Goal: Obtain resource: Download file/media

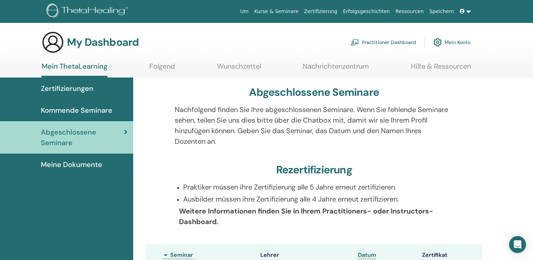
click at [90, 130] on span "Abgeschlossene Seminare" at bounding box center [82, 137] width 83 height 21
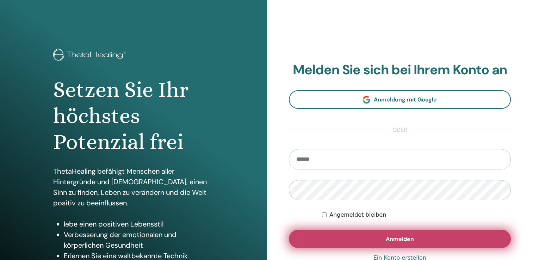
type input "**********"
click at [345, 239] on button "Anmelden" at bounding box center [400, 239] width 222 height 18
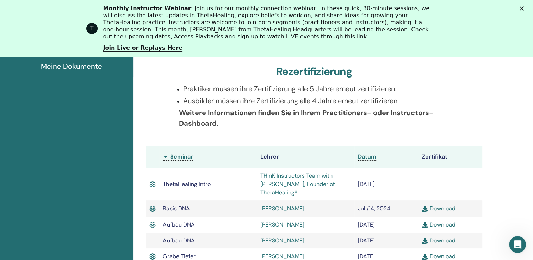
scroll to position [174, 0]
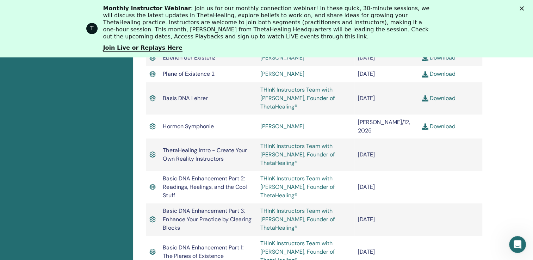
scroll to position [582, 0]
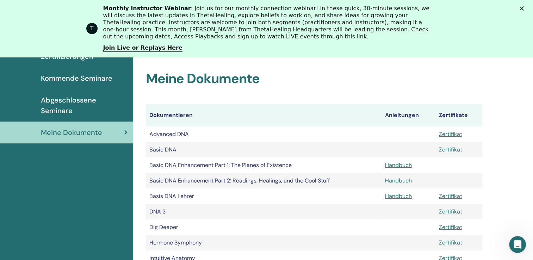
scroll to position [104, 0]
click at [443, 196] on link "Zertifikat" at bounding box center [450, 195] width 23 height 7
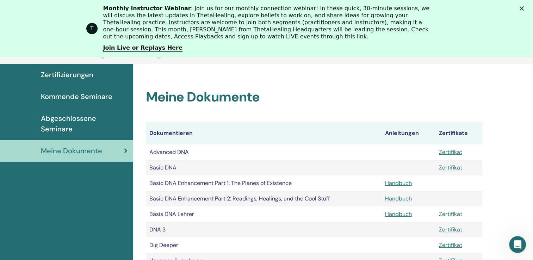
scroll to position [70, 0]
